Goal: Information Seeking & Learning: Learn about a topic

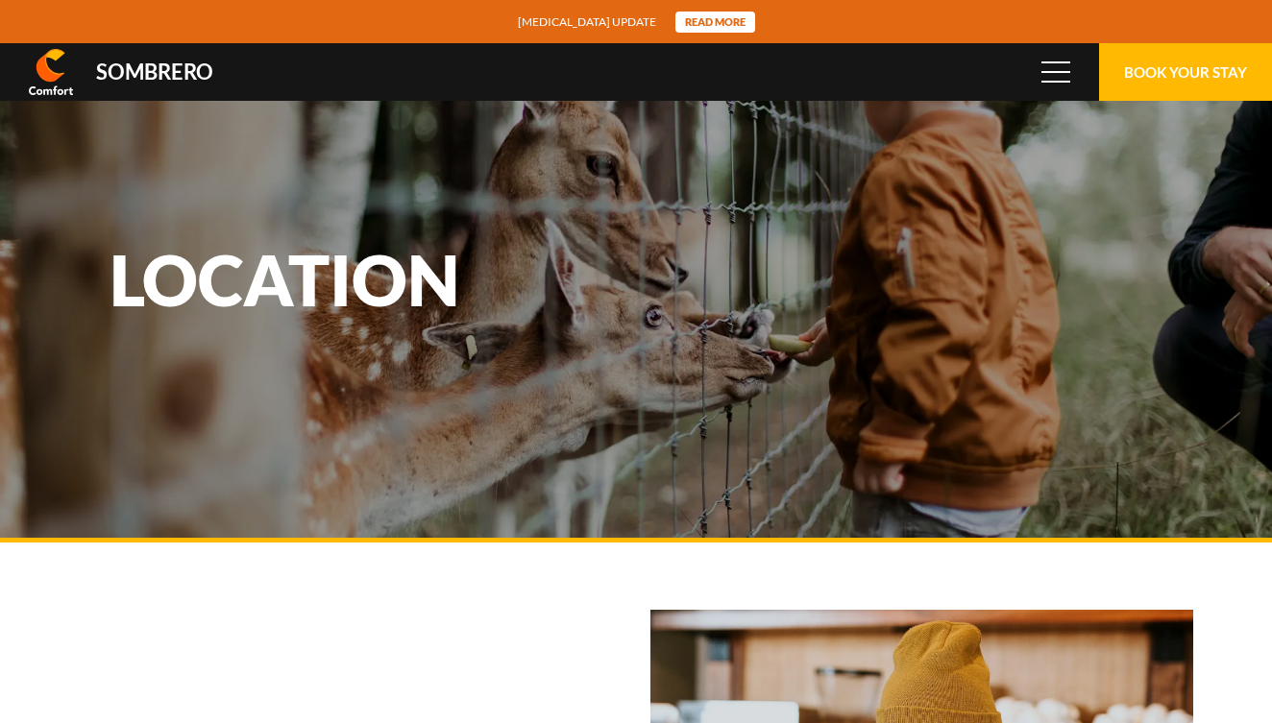
scroll to position [128151, 0]
click at [1065, 72] on span at bounding box center [1056, 72] width 29 height 2
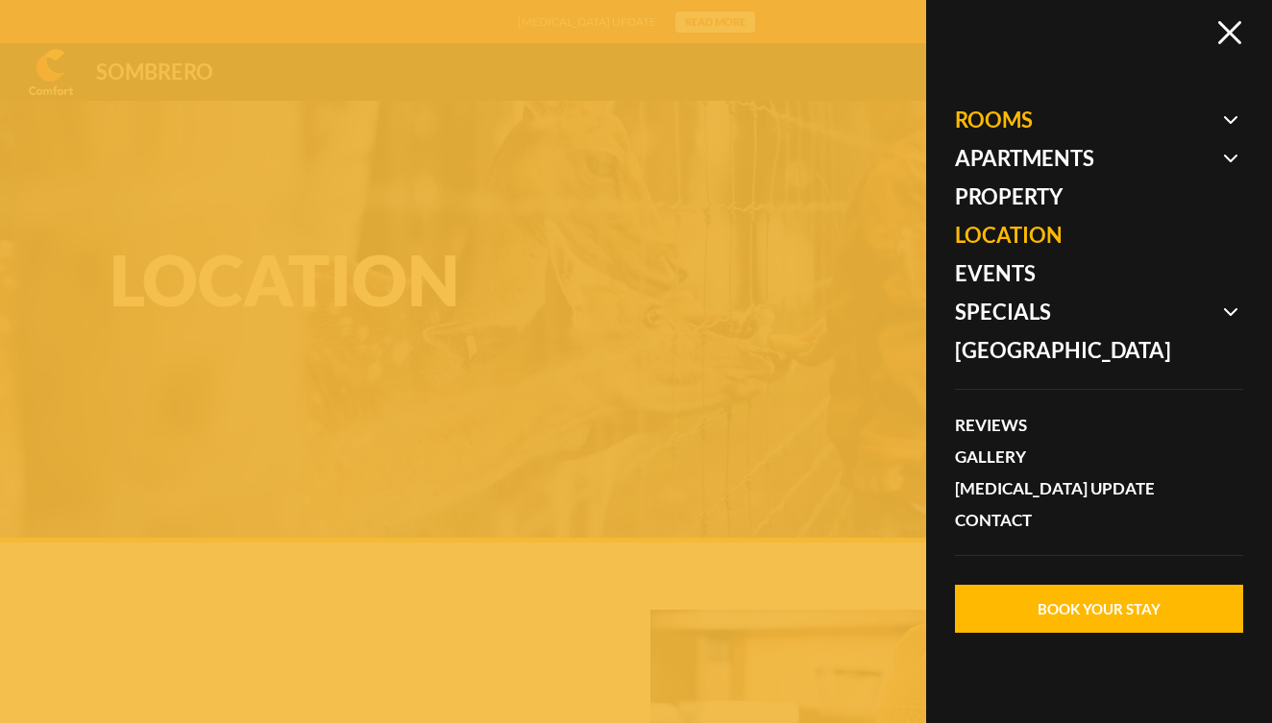
click at [1012, 120] on span at bounding box center [1099, 120] width 288 height 38
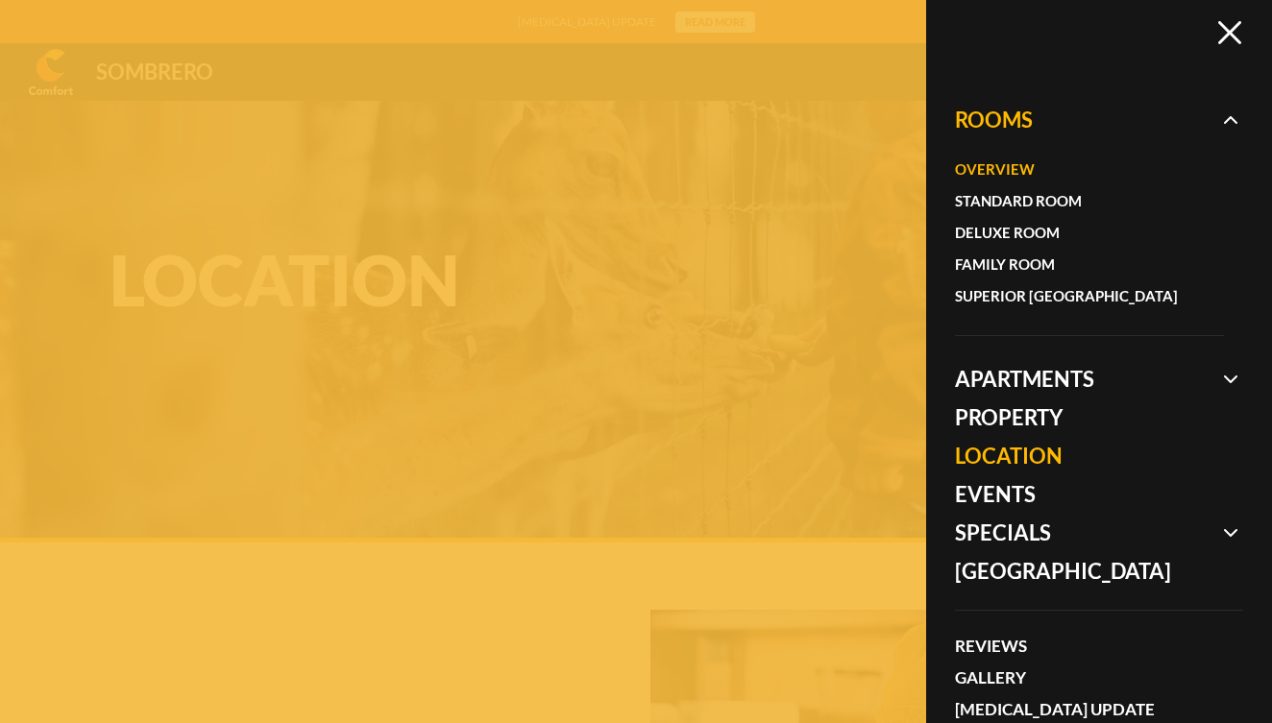
click at [996, 173] on link "Overview" at bounding box center [1080, 170] width 250 height 32
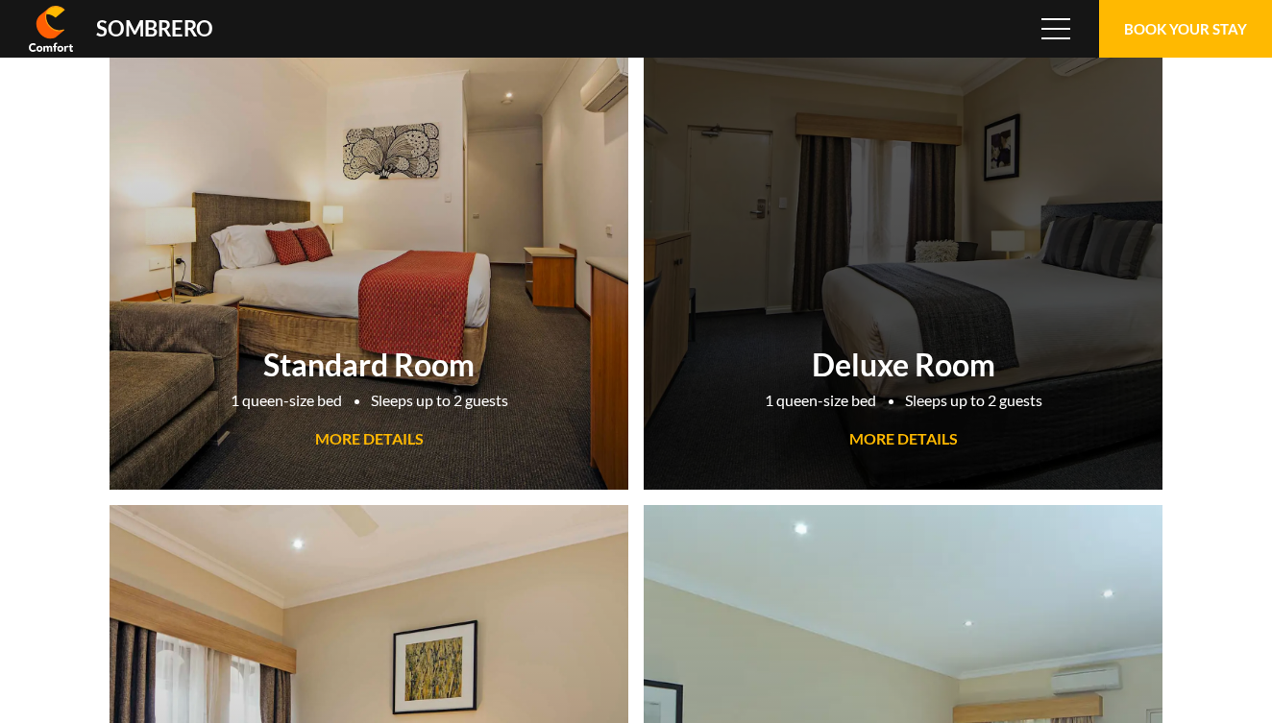
click at [906, 434] on span "MORE DETAILS" at bounding box center [903, 438] width 109 height 18
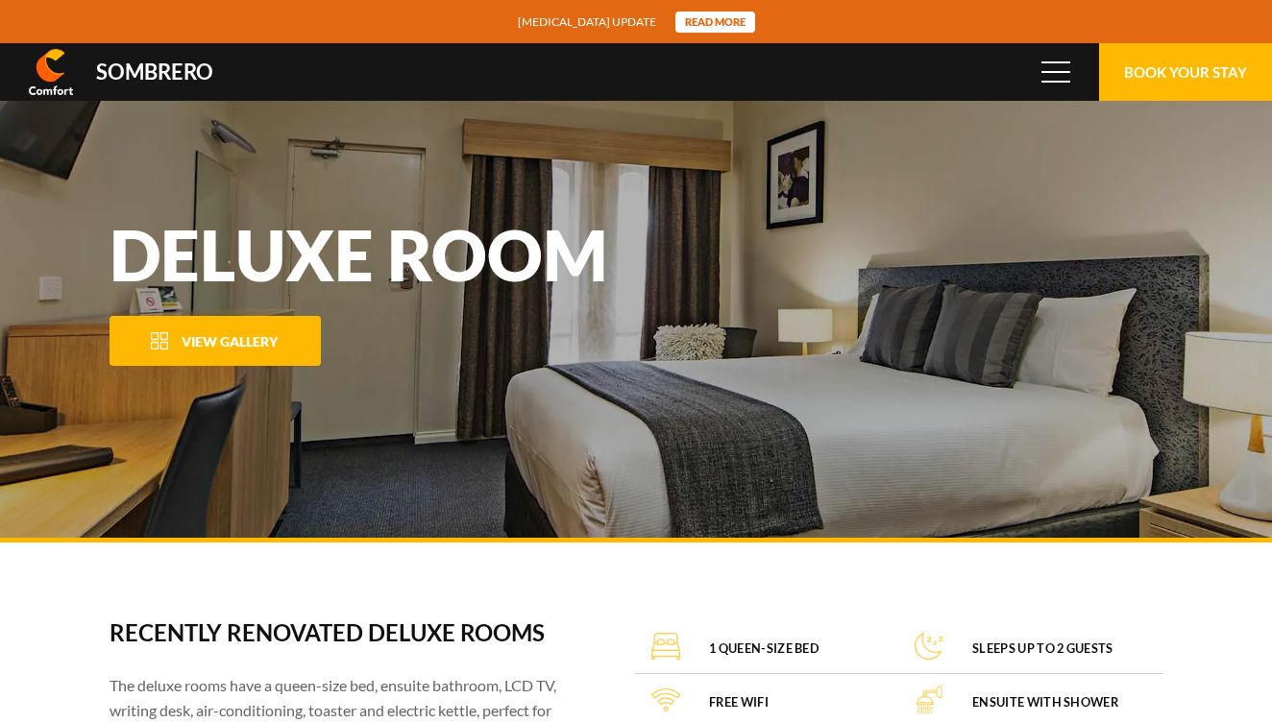
click at [256, 340] on span "View Gallery" at bounding box center [230, 341] width 96 height 16
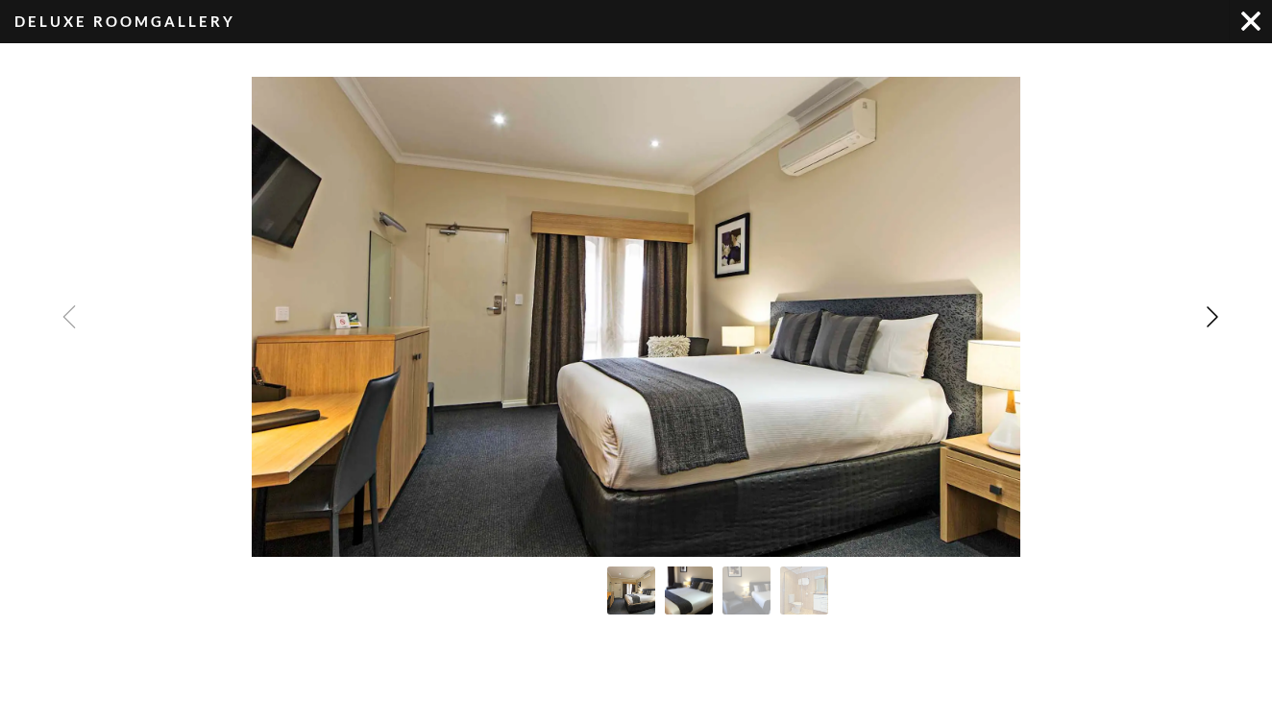
click at [697, 602] on img "Image Gallery" at bounding box center [689, 591] width 53 height 53
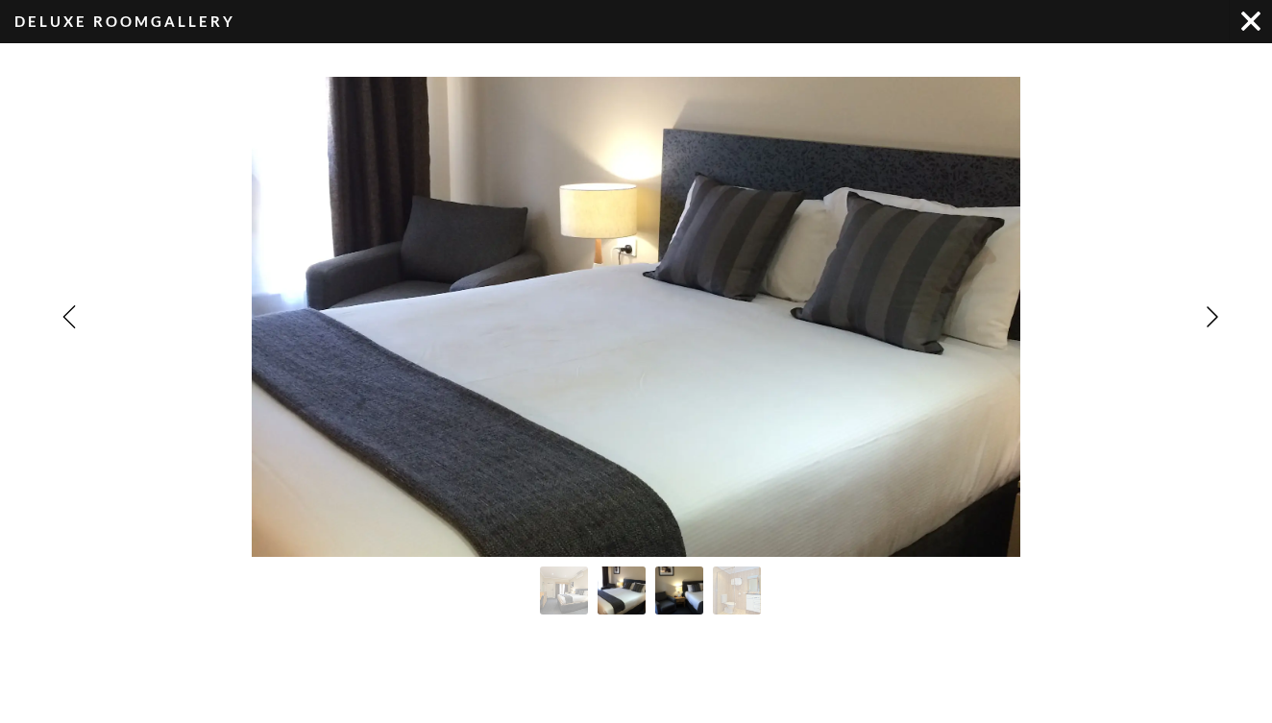
click at [676, 594] on img "Image Gallery" at bounding box center [679, 591] width 53 height 53
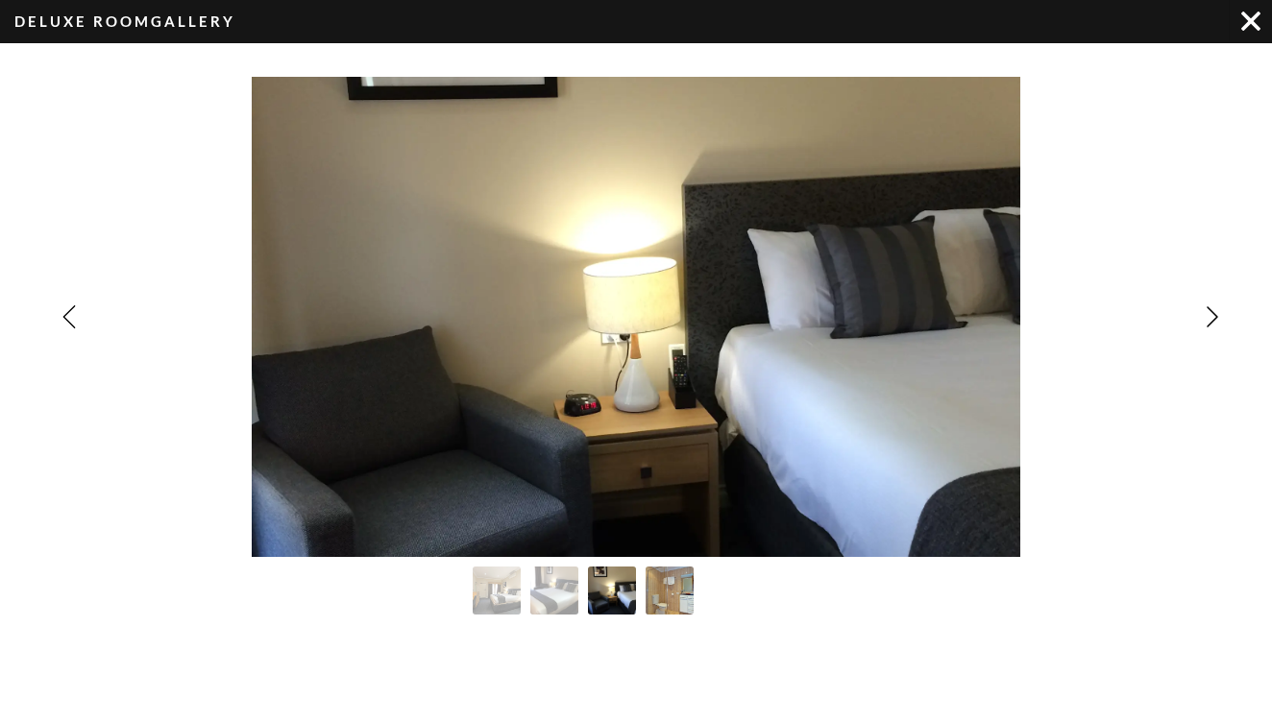
click at [672, 593] on img "Image Gallery" at bounding box center [670, 591] width 53 height 53
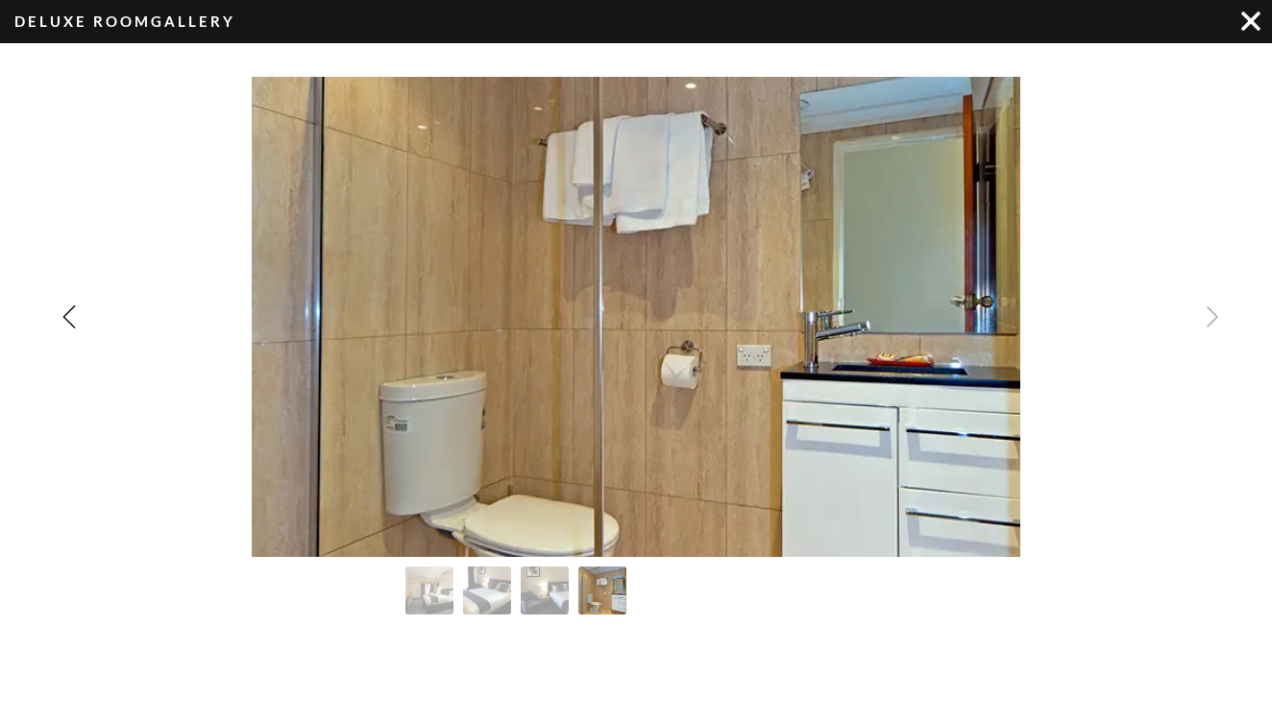
click at [1210, 318] on div "Image Gallery" at bounding box center [636, 317] width 1272 height 480
click at [1251, 22] on img "Image Gallery" at bounding box center [1250, 21] width 19 height 19
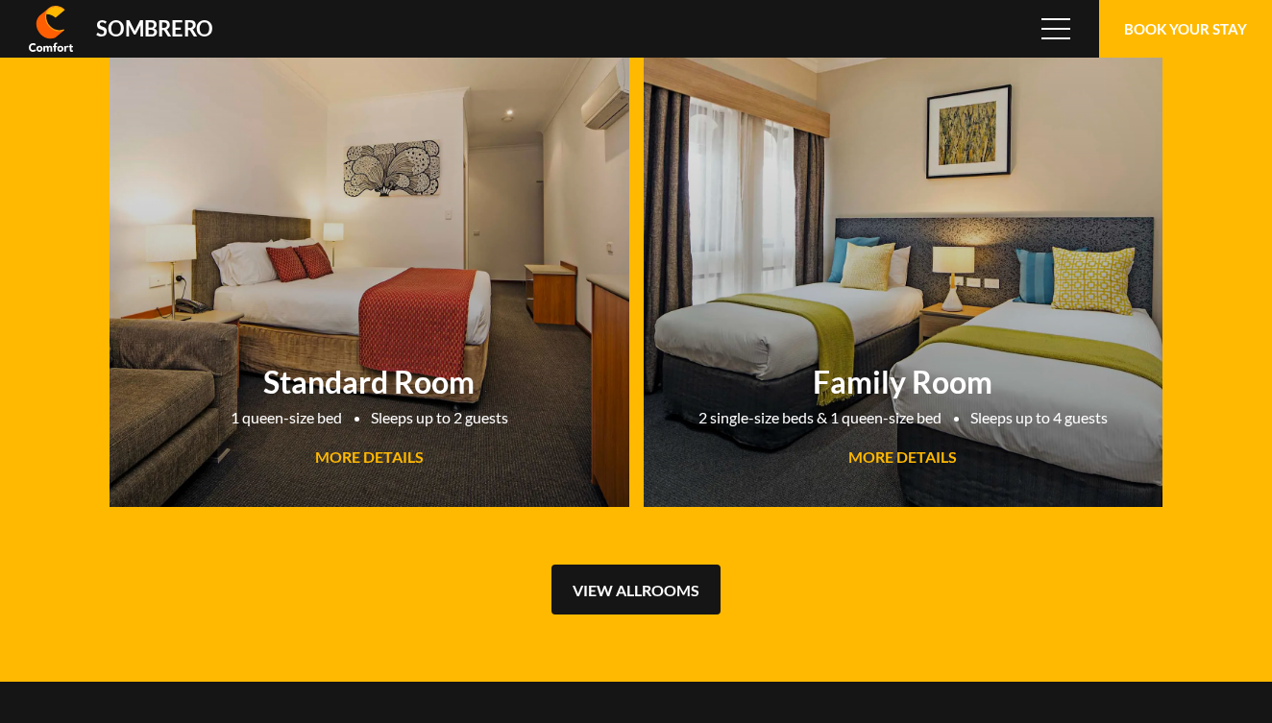
click at [654, 583] on link "View all Rooms" at bounding box center [635, 590] width 169 height 50
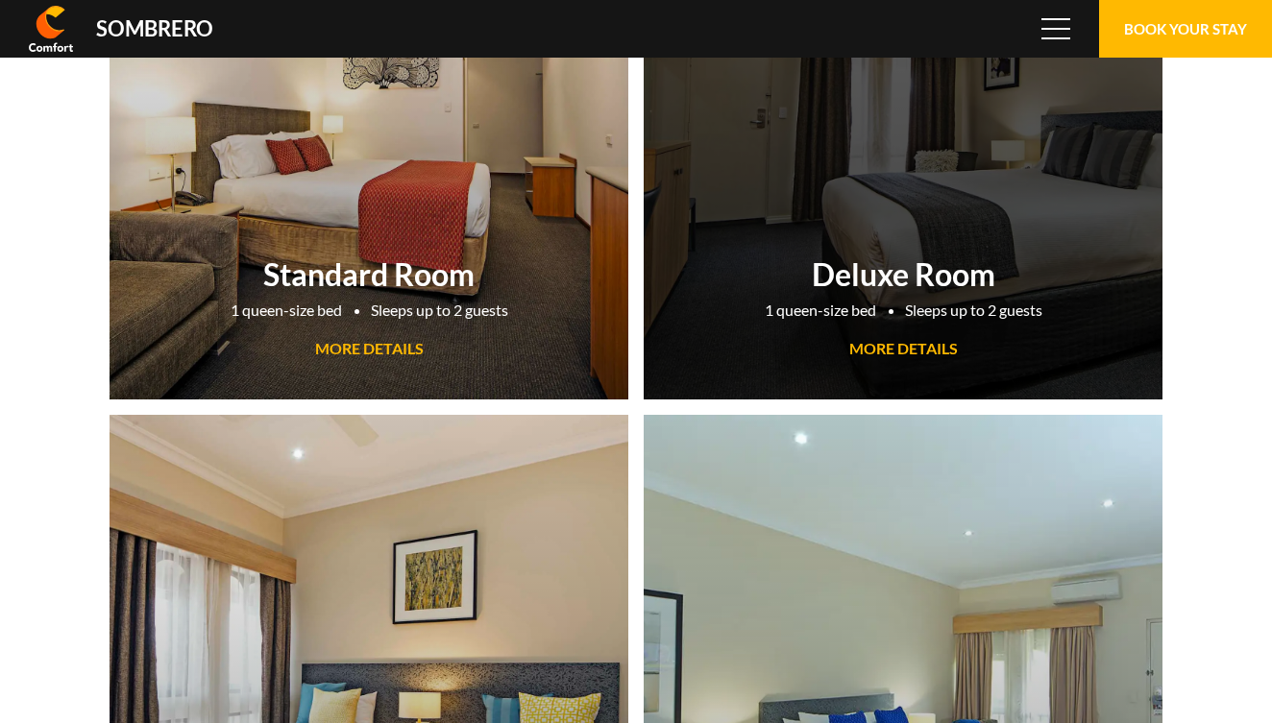
click at [890, 352] on span "MORE DETAILS" at bounding box center [903, 348] width 109 height 18
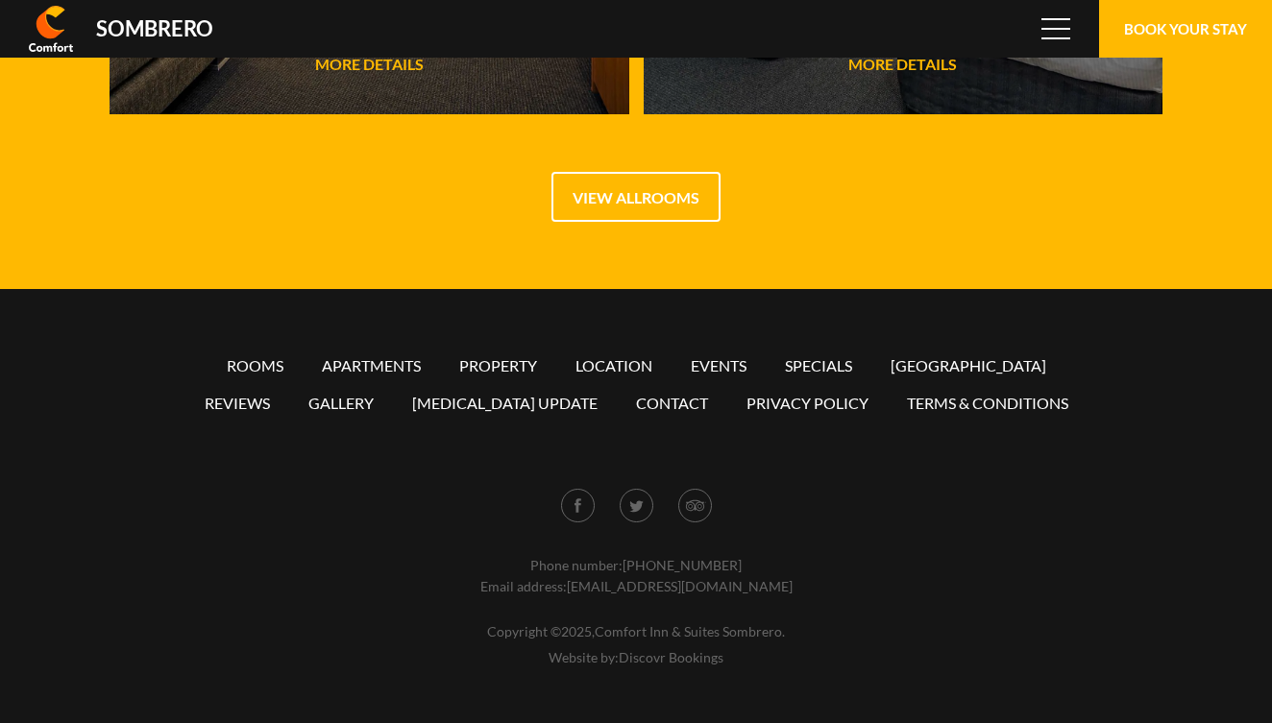
click at [848, 543] on div "Rooms Apartments Property Location Events Specials [GEOGRAPHIC_DATA] Reviews Ga…" at bounding box center [635, 496] width 1191 height 357
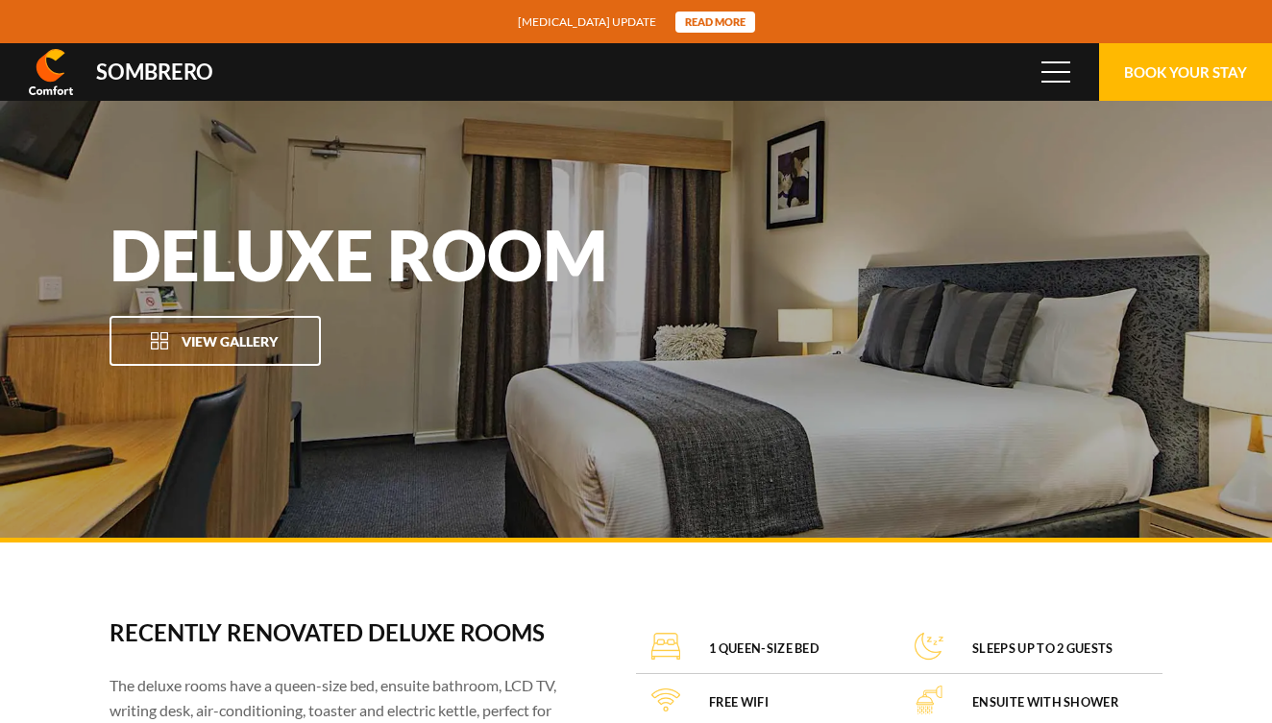
scroll to position [128151, 0]
